Goal: Information Seeking & Learning: Learn about a topic

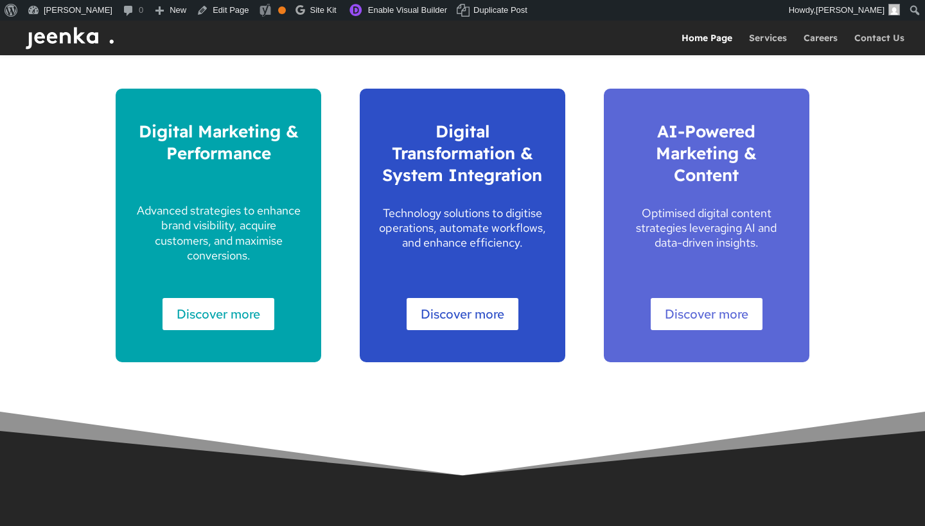
scroll to position [1709, 0]
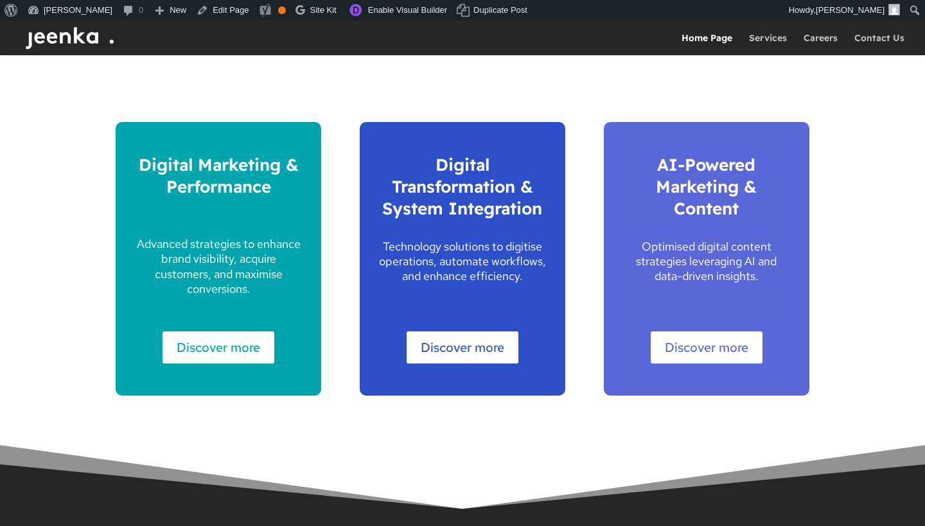
click at [228, 348] on link "Discover more" at bounding box center [219, 347] width 112 height 32
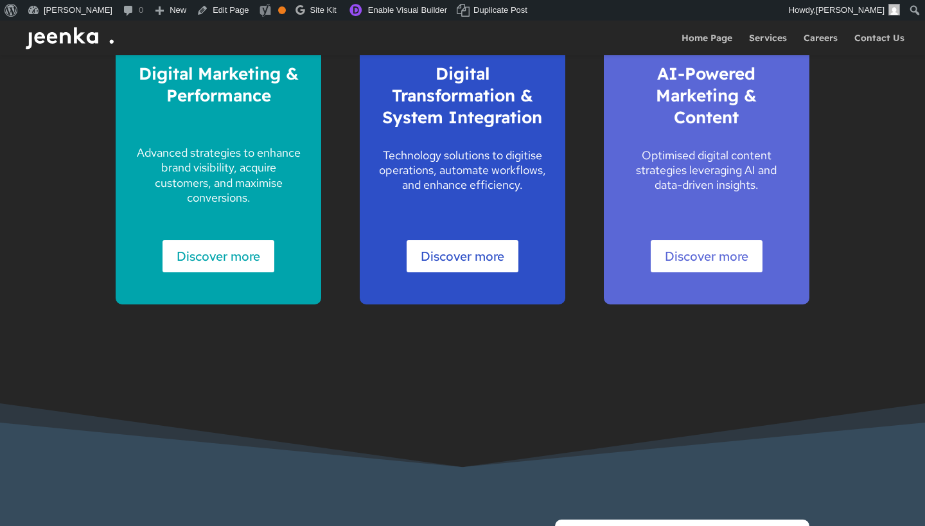
scroll to position [1601, 0]
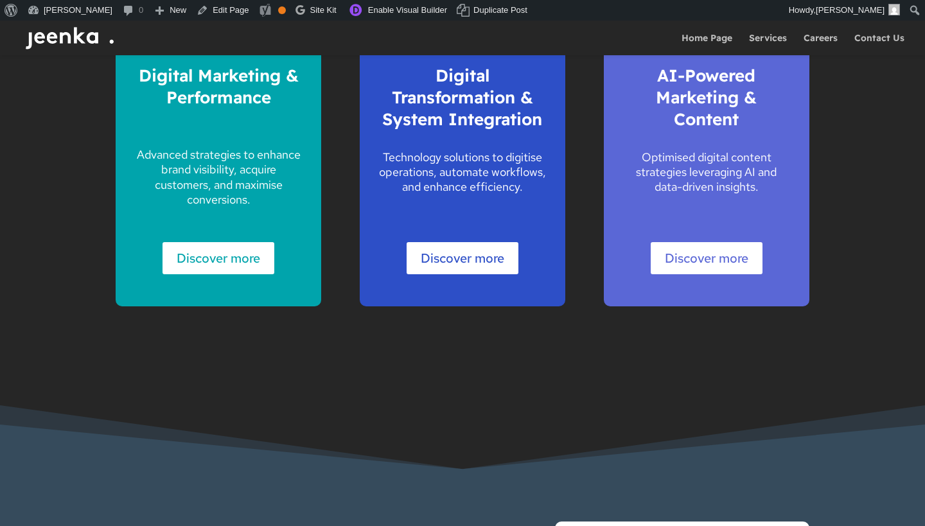
click at [687, 254] on link "Discover more" at bounding box center [707, 258] width 112 height 32
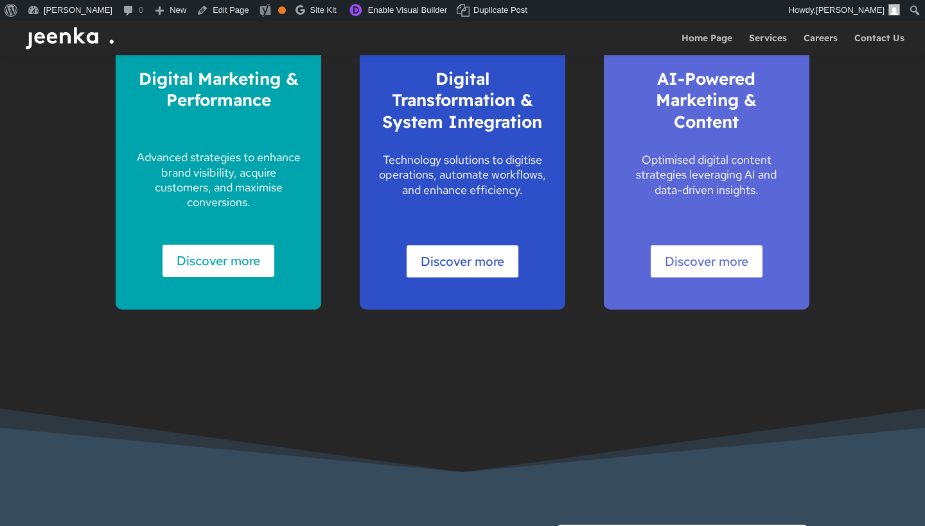
scroll to position [1560, 0]
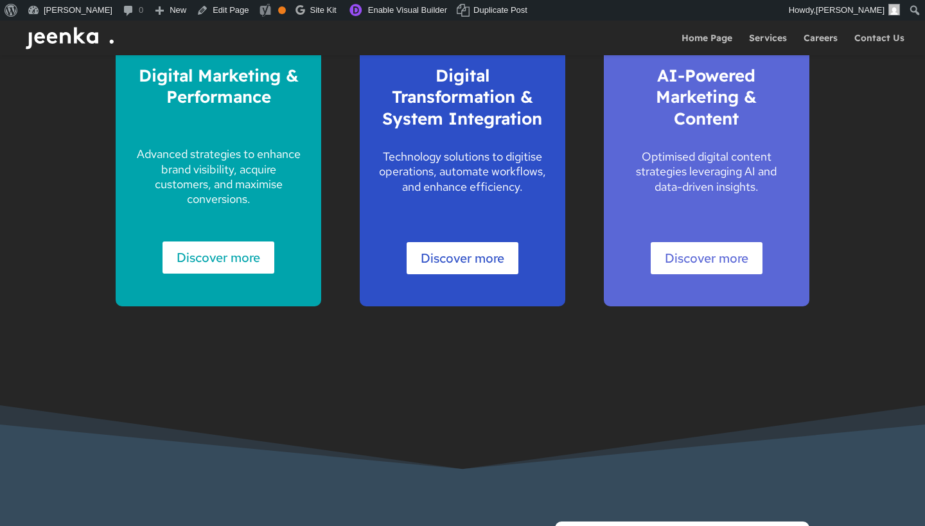
click at [242, 248] on link "Discover more" at bounding box center [219, 258] width 112 height 32
